Goal: Information Seeking & Learning: Learn about a topic

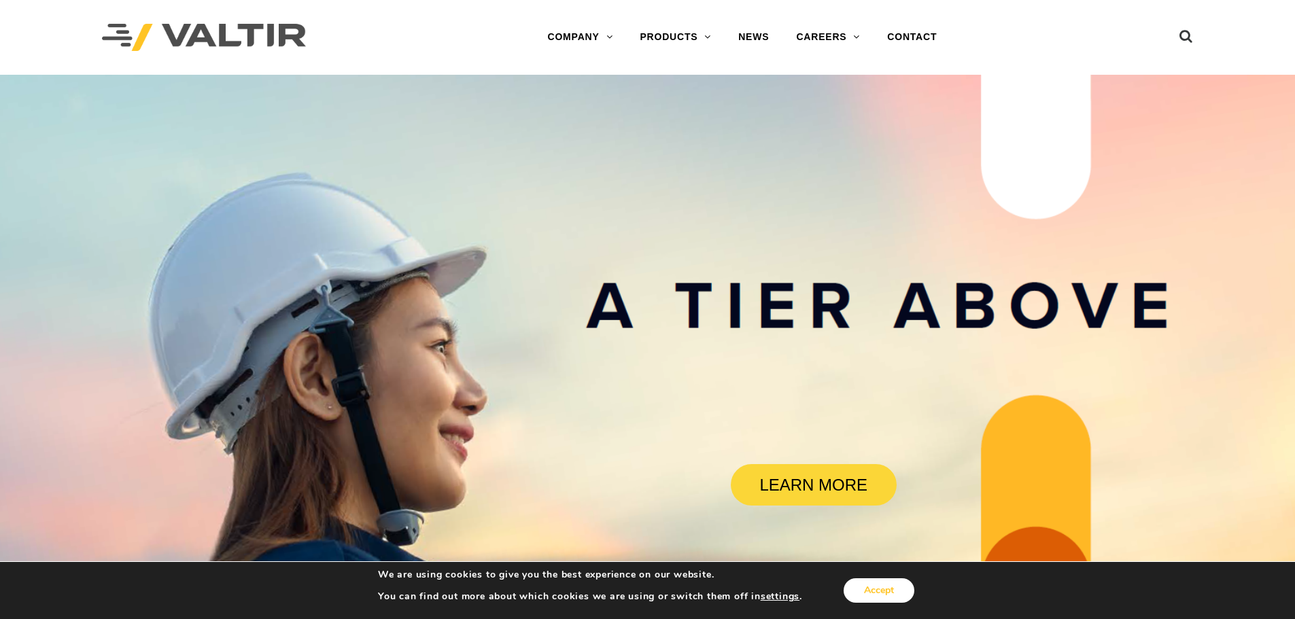
click at [855, 591] on button "Accept" at bounding box center [879, 590] width 71 height 24
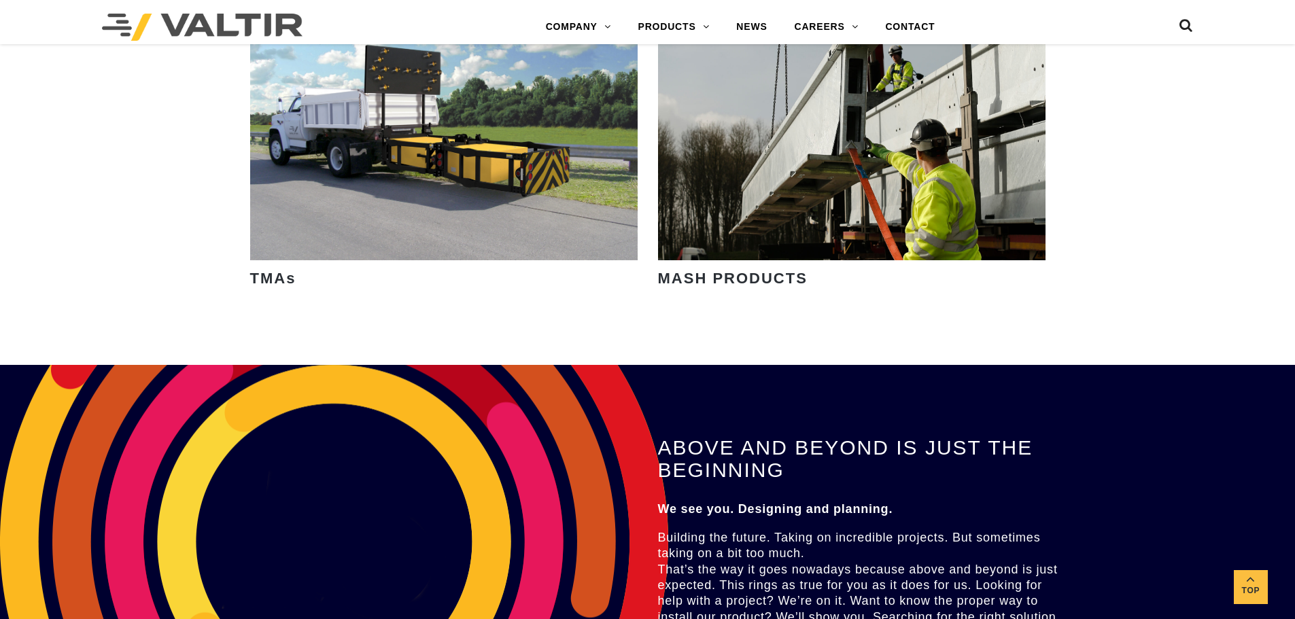
scroll to position [2447, 0]
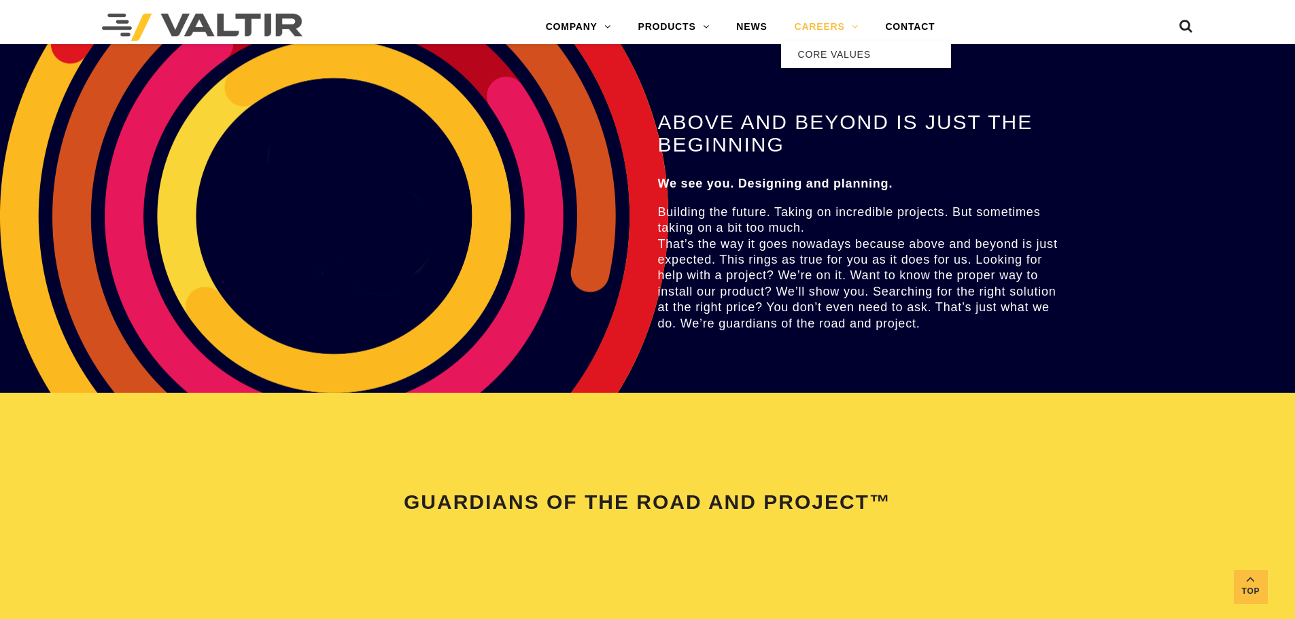
click at [831, 26] on link "CAREERS" at bounding box center [826, 27] width 91 height 27
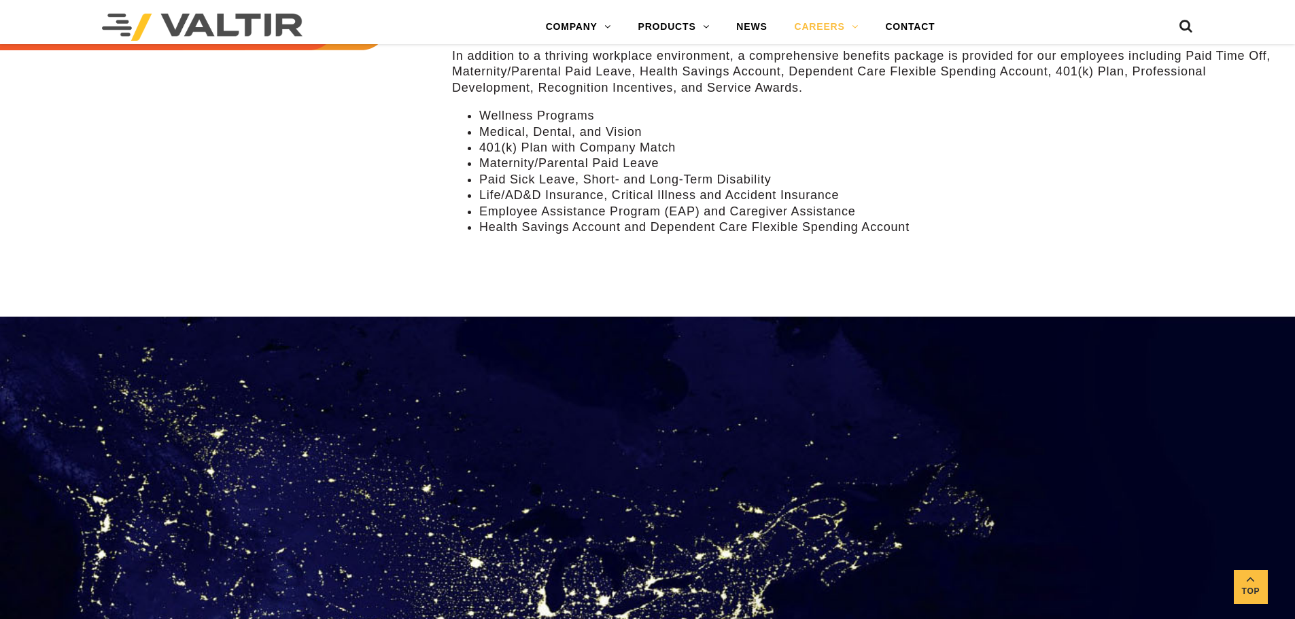
scroll to position [1224, 0]
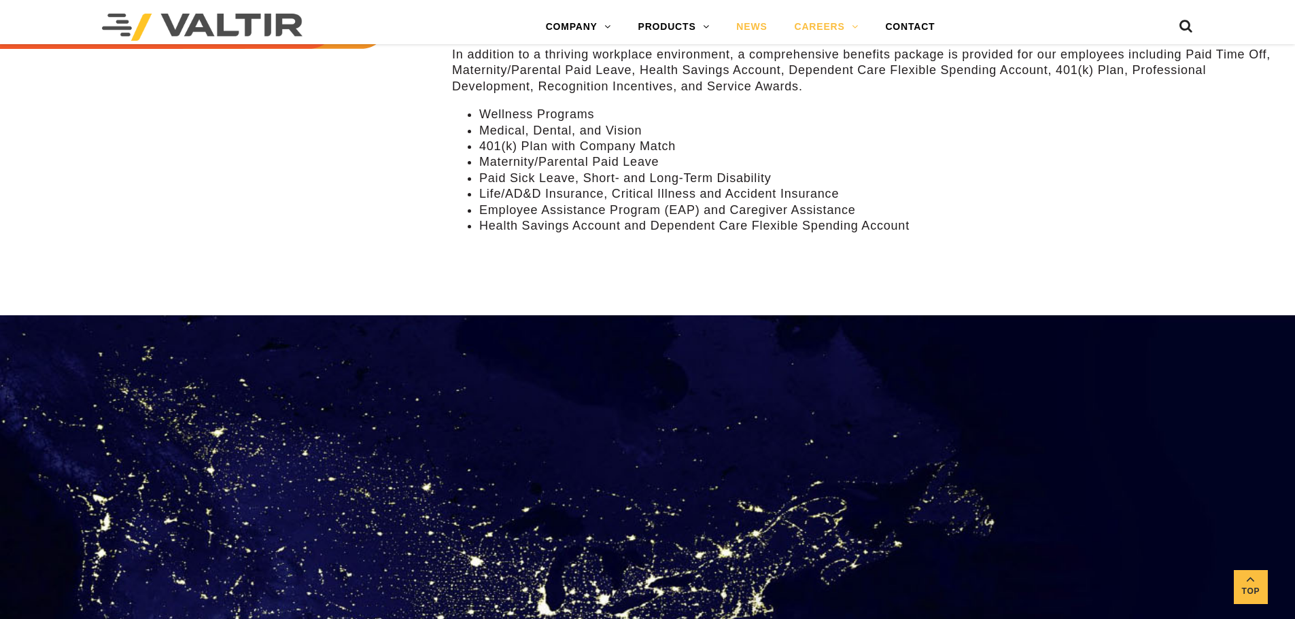
click at [755, 22] on link "NEWS" at bounding box center [752, 27] width 58 height 27
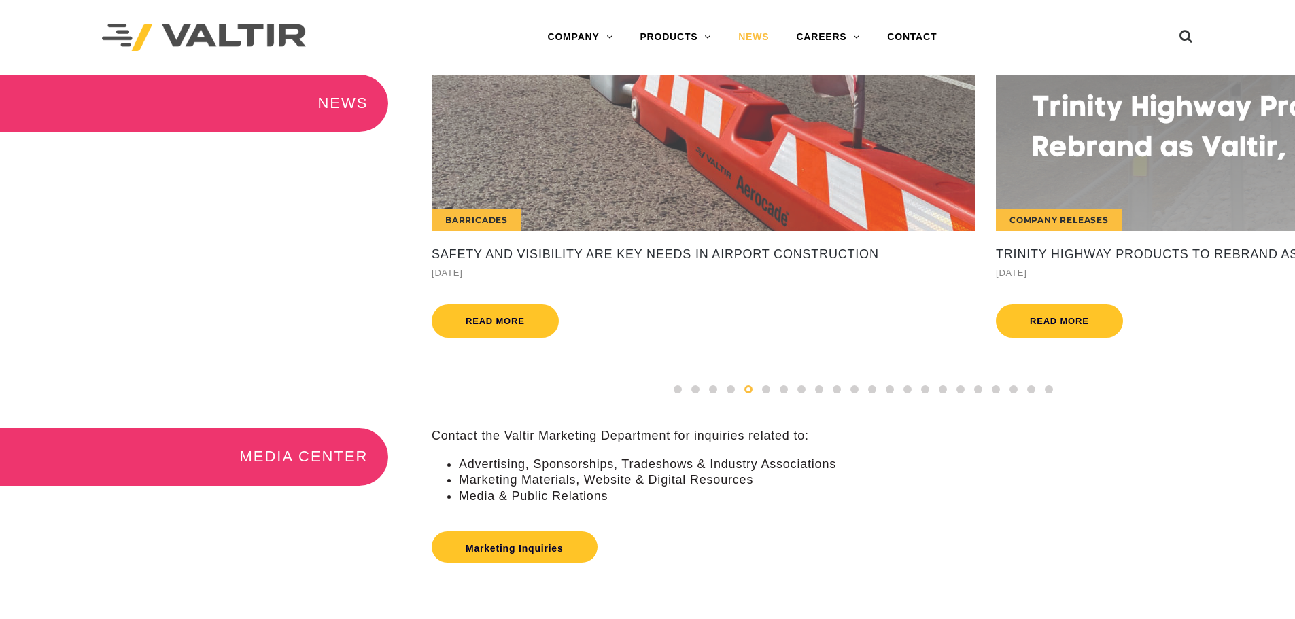
click at [223, 30] on img at bounding box center [204, 38] width 204 height 28
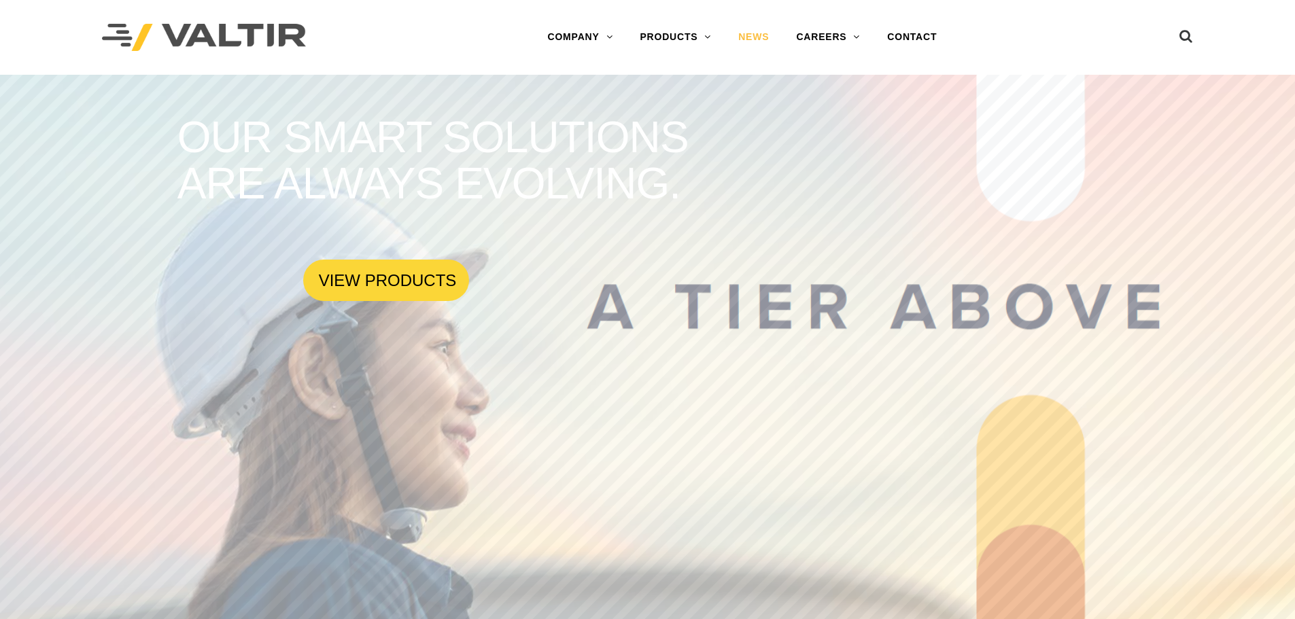
click at [755, 35] on link "NEWS" at bounding box center [754, 37] width 58 height 27
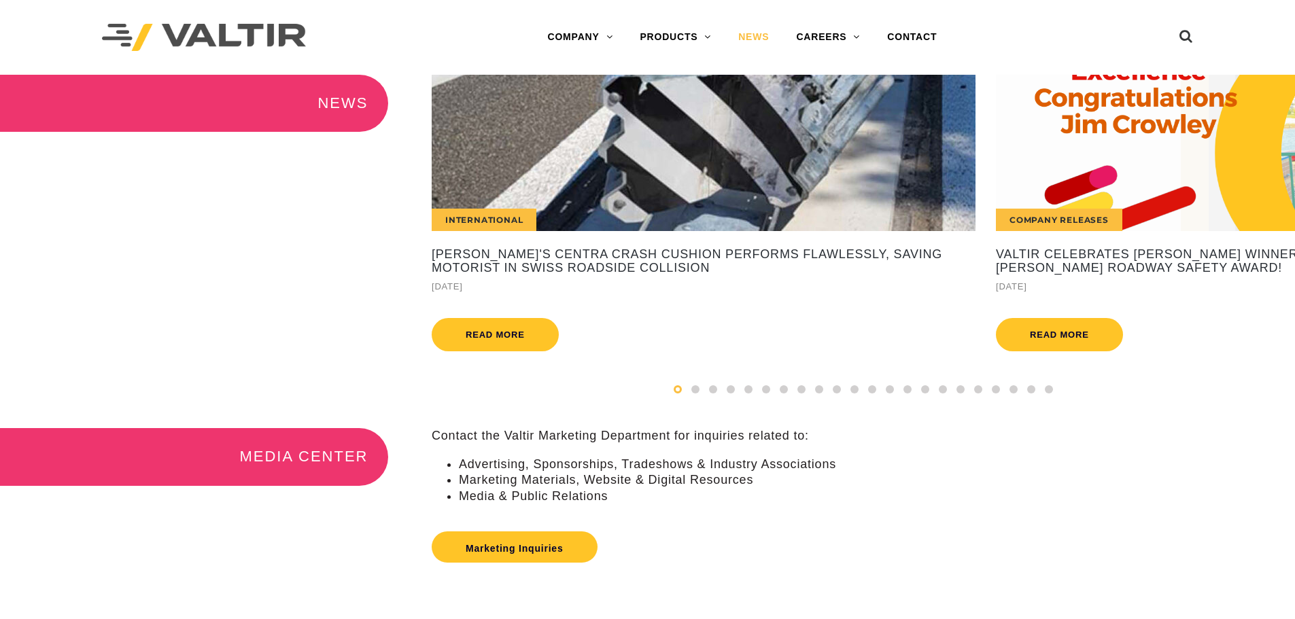
click at [530, 217] on div "International" at bounding box center [484, 220] width 105 height 22
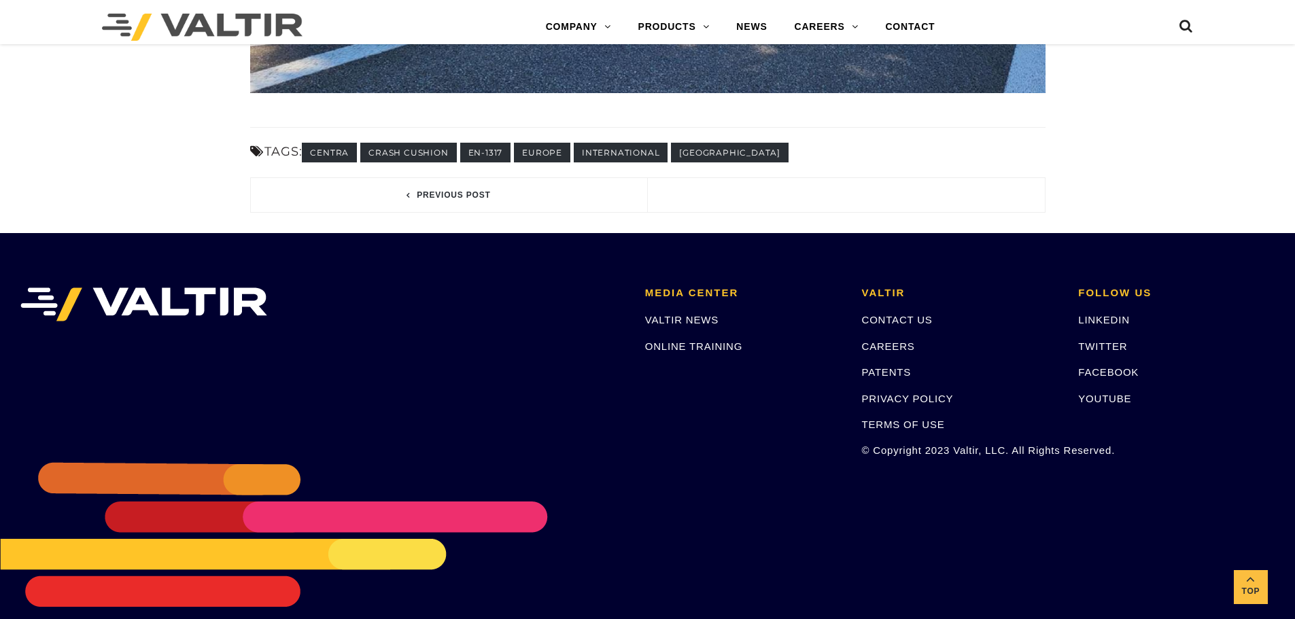
scroll to position [2719, 0]
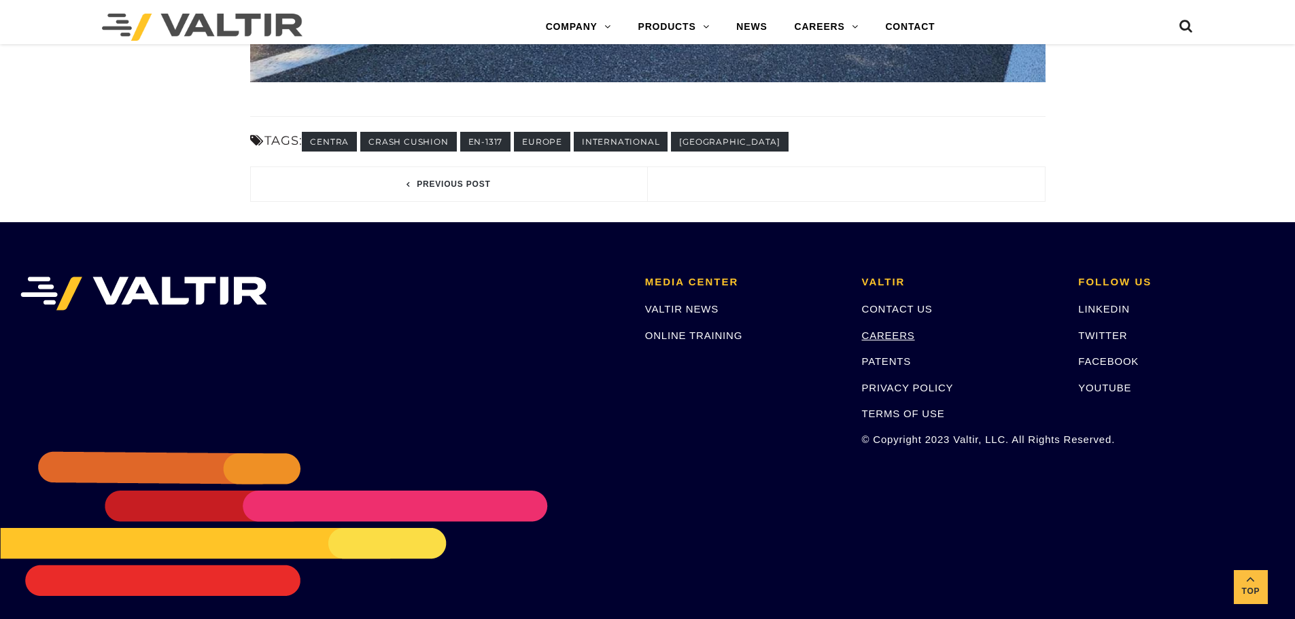
click at [896, 333] on link "CAREERS" at bounding box center [888, 336] width 53 height 12
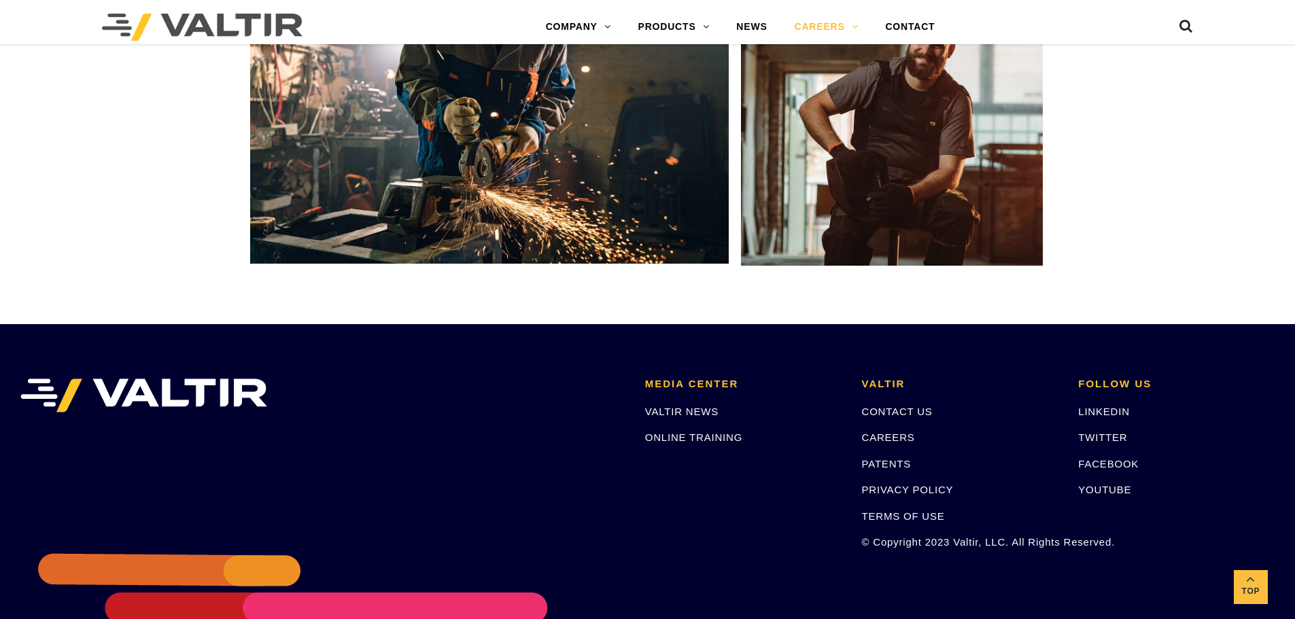
scroll to position [2603, 0]
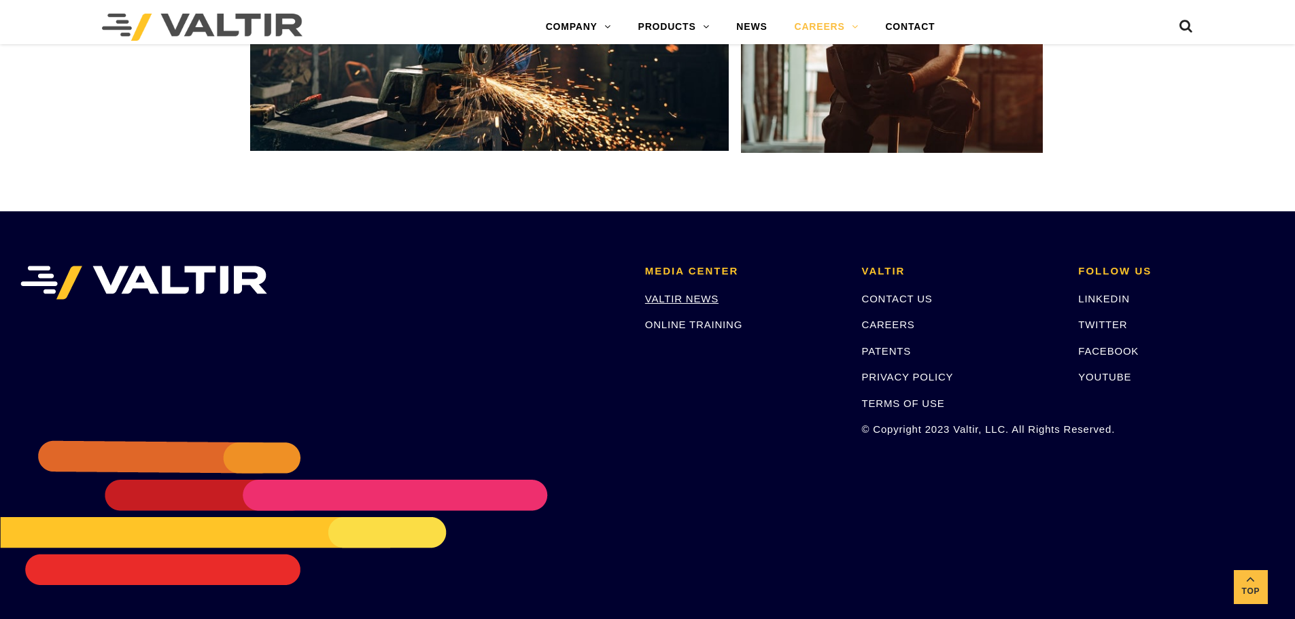
click at [694, 299] on link "VALTIR NEWS" at bounding box center [681, 299] width 73 height 12
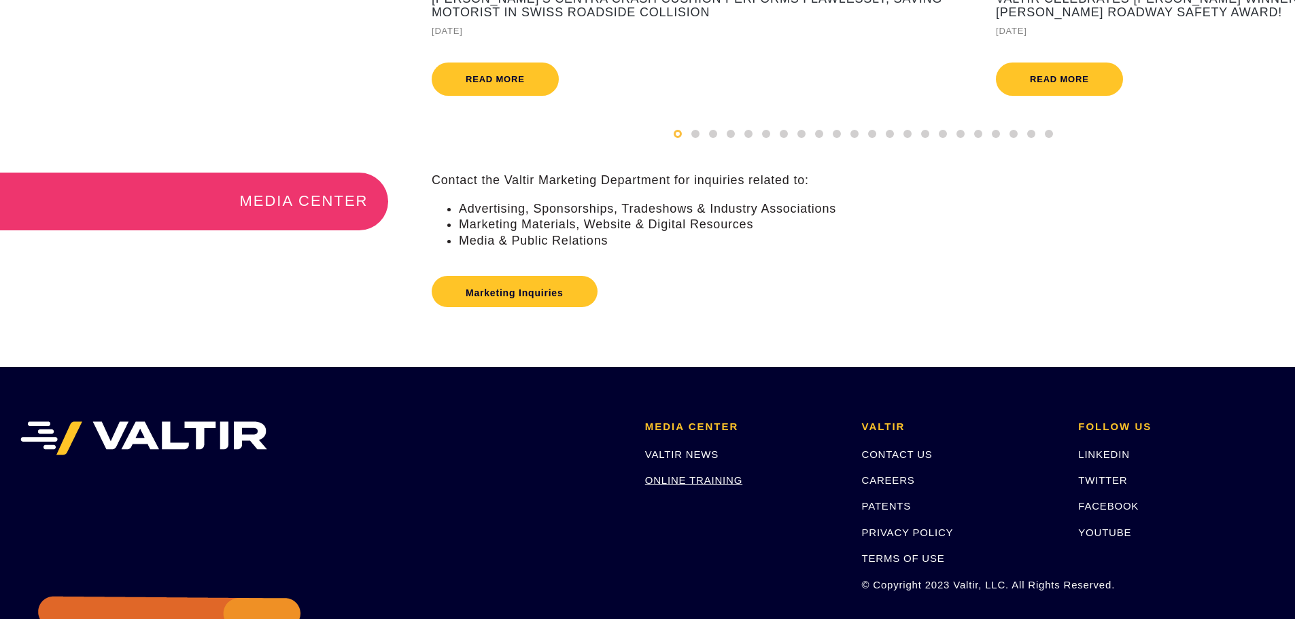
scroll to position [17, 0]
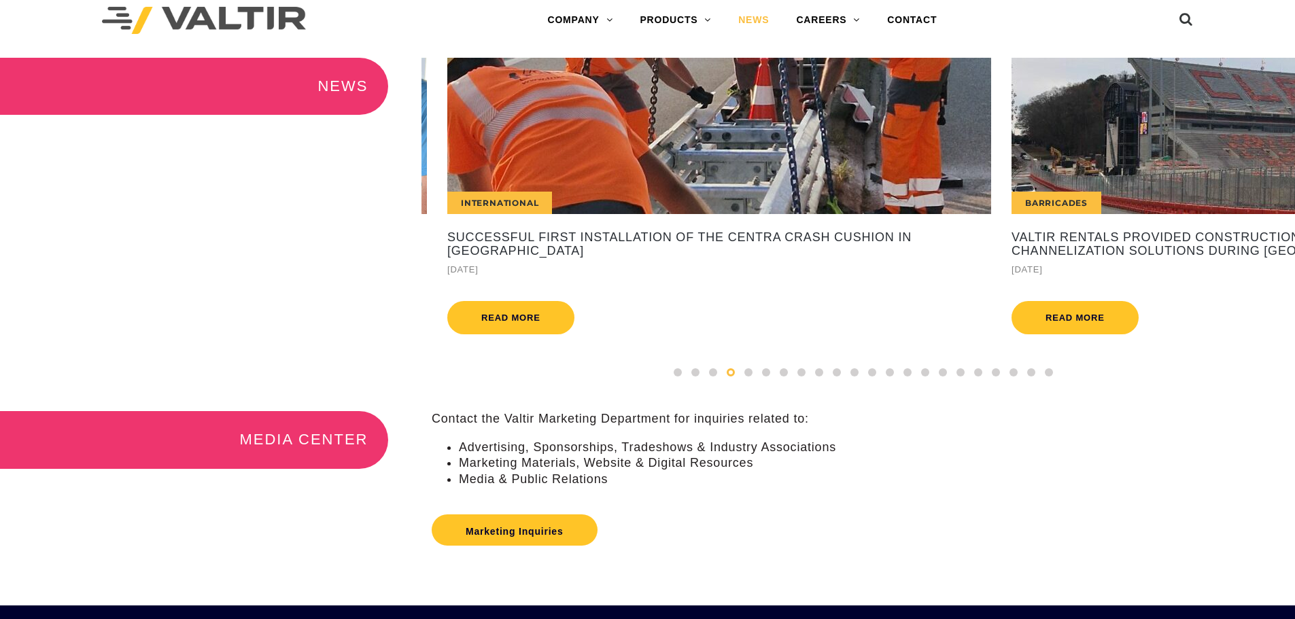
drag, startPoint x: 510, startPoint y: 338, endPoint x: 1090, endPoint y: 367, distance: 580.6
click at [1090, 367] on div "International Valtir's CENTRA Crash Cushion Performs Flawlessly, Saving Motoris…" at bounding box center [863, 221] width 884 height 326
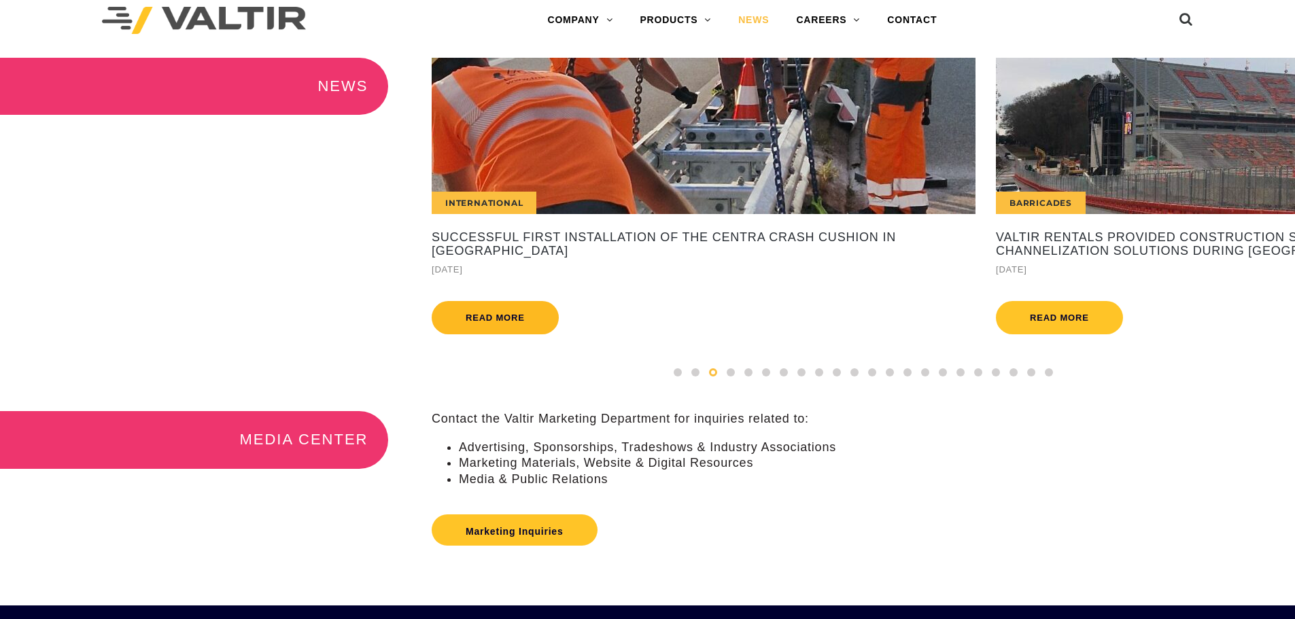
click at [523, 319] on link "Read more" at bounding box center [495, 317] width 127 height 33
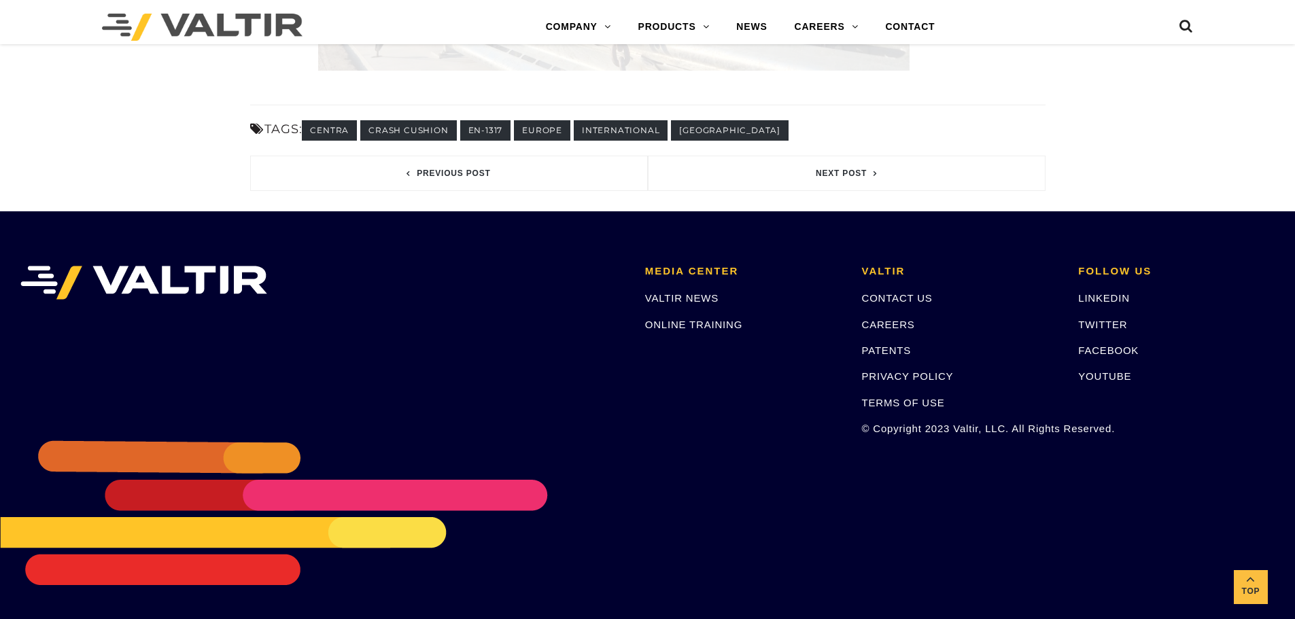
scroll to position [1919, 0]
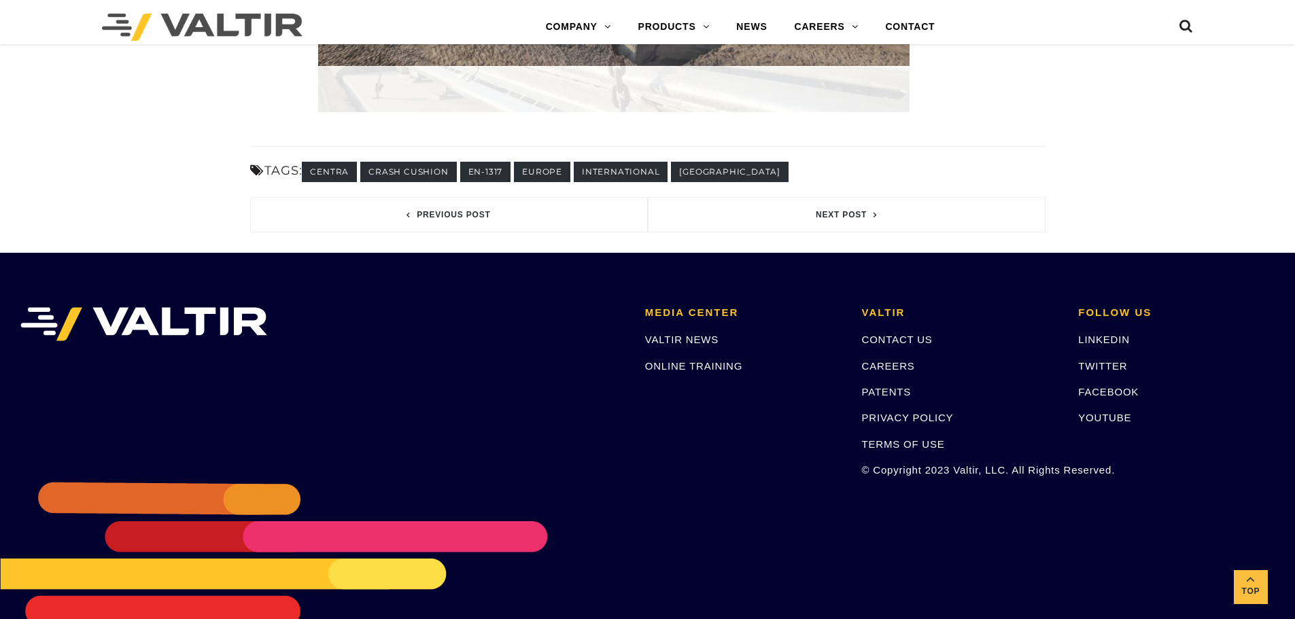
click at [1098, 375] on div "LINKEDIN TWITTER FACEBOOK YOUTUBE" at bounding box center [1176, 379] width 196 height 94
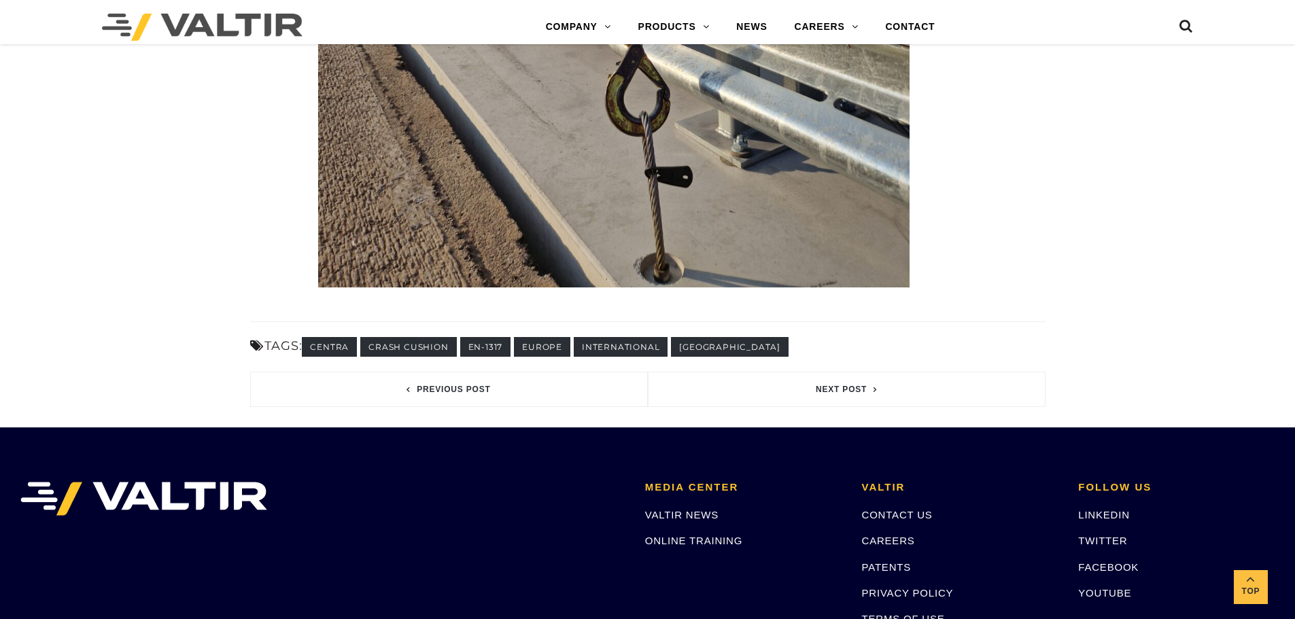
scroll to position [2055, 0]
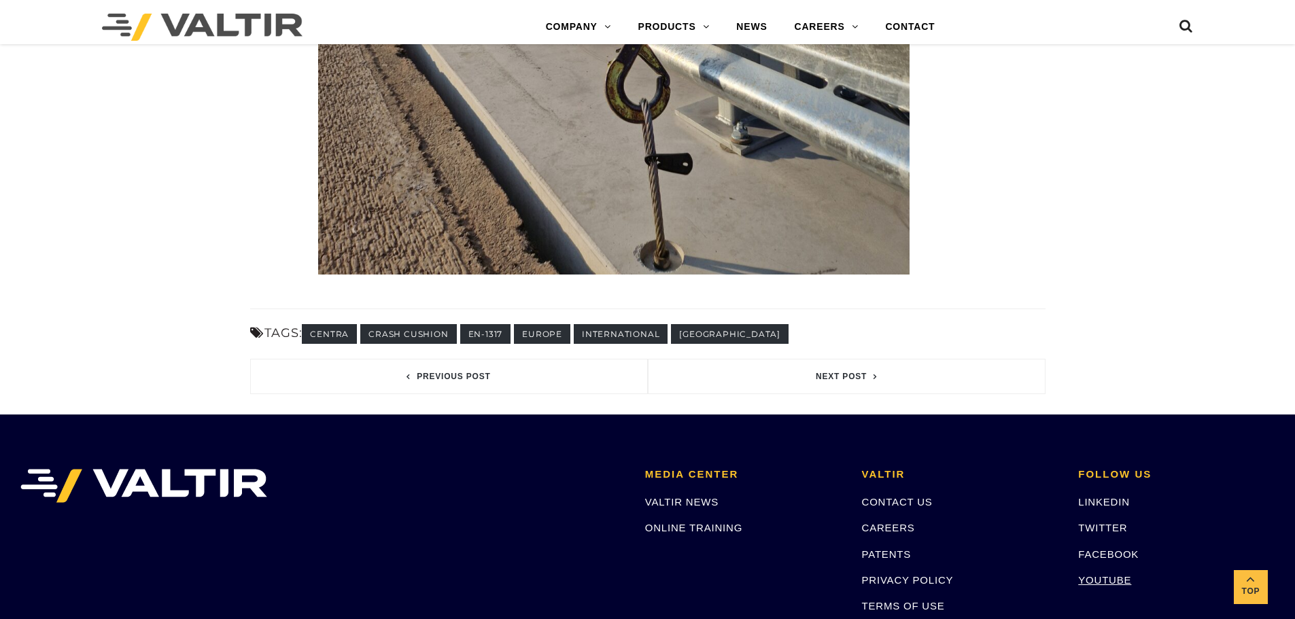
click at [1118, 574] on link "YOUTUBE" at bounding box center [1104, 580] width 53 height 12
drag, startPoint x: 292, startPoint y: 456, endPoint x: 150, endPoint y: 457, distance: 142.1
click at [151, 469] on div at bounding box center [317, 486] width 594 height 34
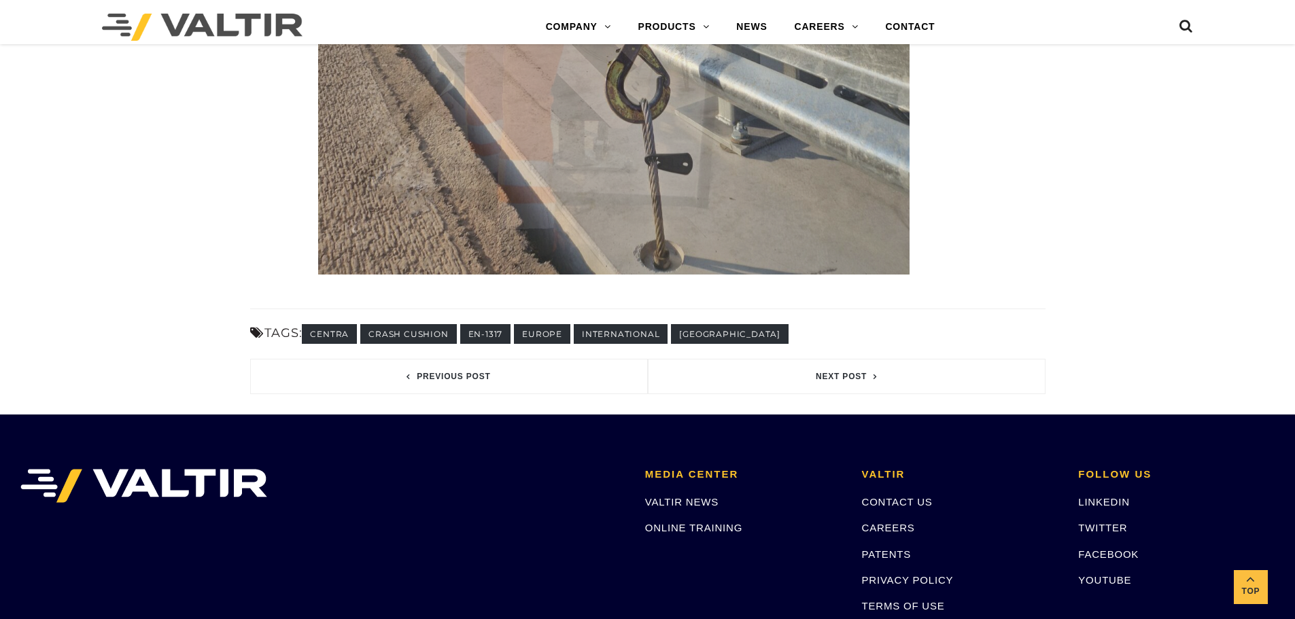
click at [97, 469] on img at bounding box center [143, 486] width 247 height 34
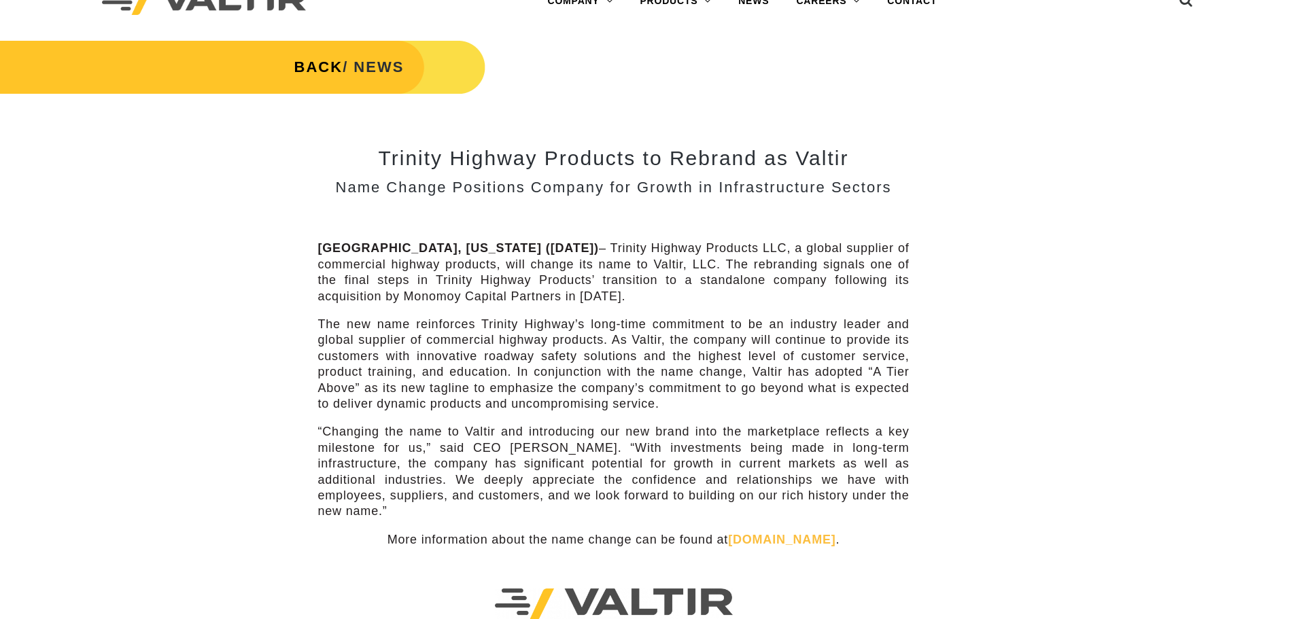
scroll to position [68, 0]
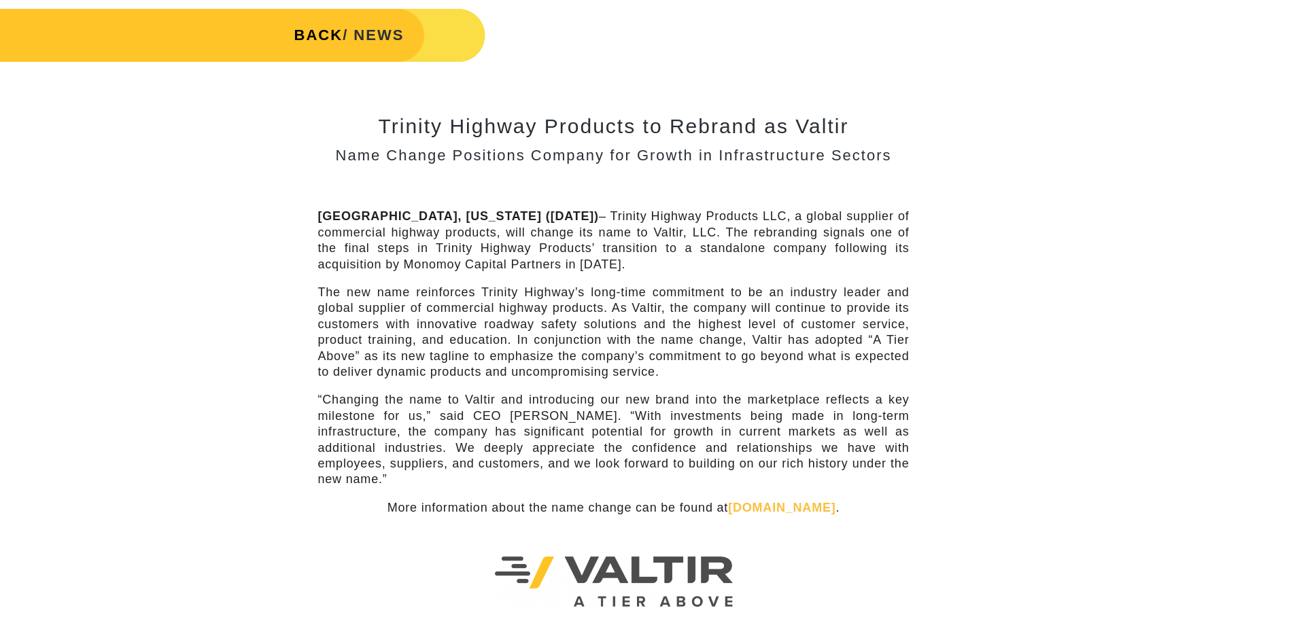
click at [1190, 162] on div "Trinity Highway Products to Rebrand as Valtir June 9, 2022 0 BACK / NEWS Trinit…" at bounding box center [647, 431] width 1295 height 849
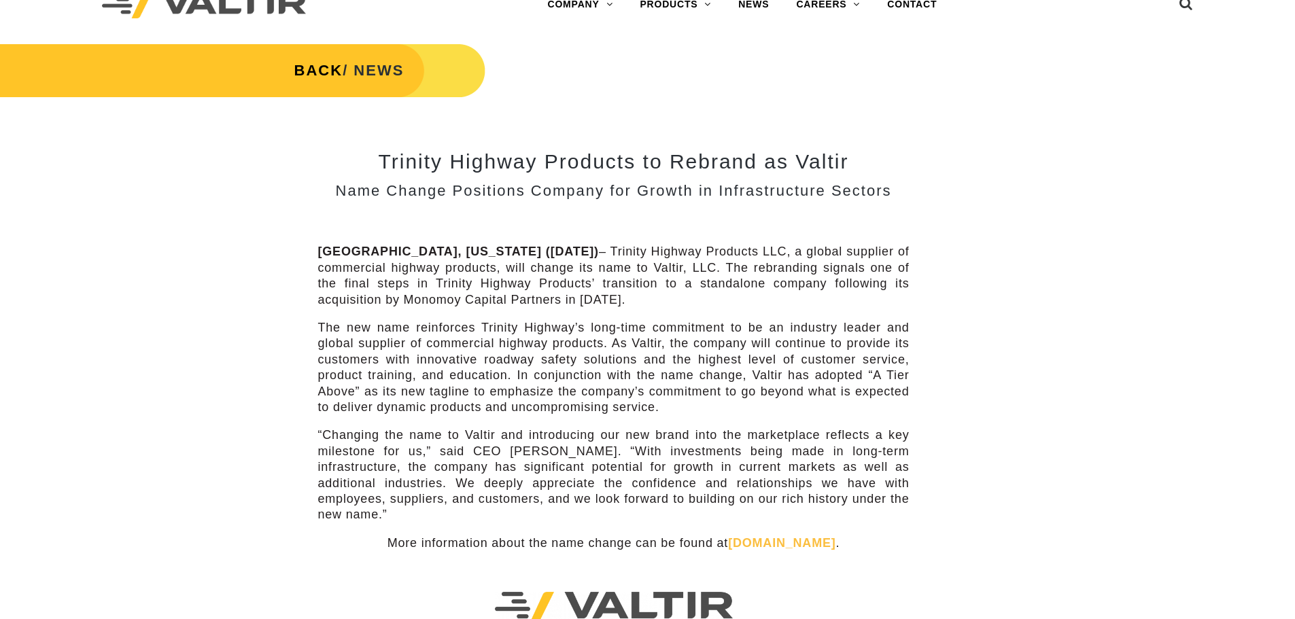
scroll to position [0, 0]
